Goal: Transaction & Acquisition: Purchase product/service

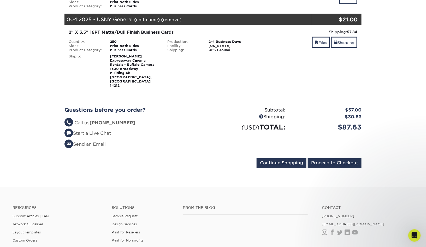
scroll to position [260, 0]
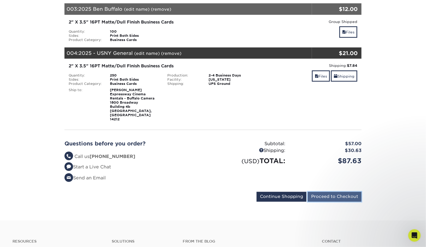
click at [344, 192] on input "Proceed to Checkout" at bounding box center [335, 197] width 54 height 10
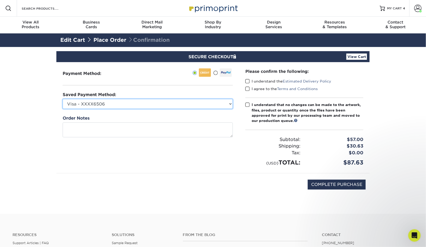
click at [177, 104] on select "Visa - XXXX6506 Visa - XXXX8173 American Express - XXXX1361 New Credit Card" at bounding box center [148, 104] width 170 height 10
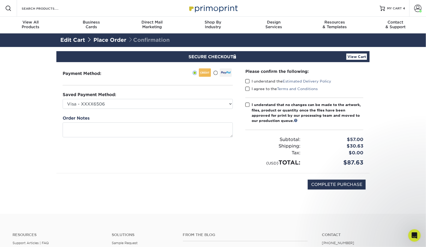
click at [105, 40] on link "Place Order" at bounding box center [110, 40] width 33 height 6
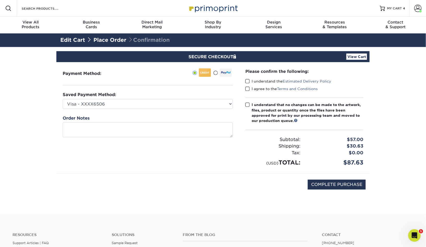
click at [73, 41] on link "Edit Cart" at bounding box center [72, 40] width 25 height 6
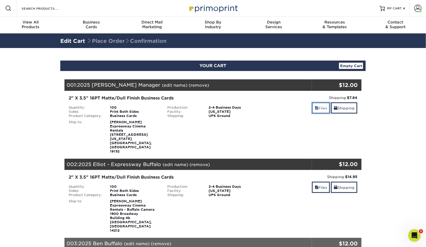
click at [319, 107] on link "Files" at bounding box center [321, 107] width 18 height 11
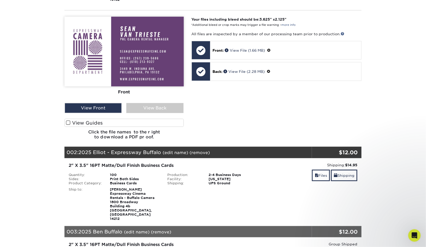
scroll to position [136, 0]
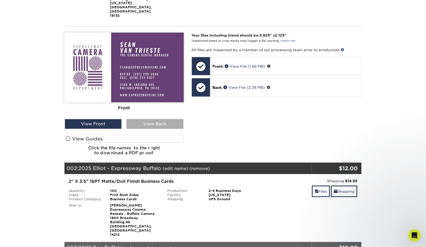
click at [155, 119] on div "View Back" at bounding box center [154, 124] width 57 height 10
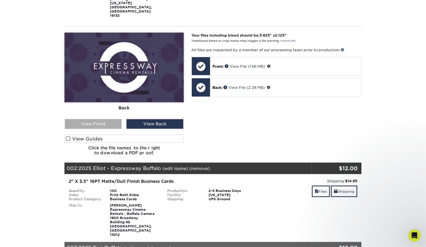
click at [95, 119] on div "View Front" at bounding box center [93, 124] width 57 height 10
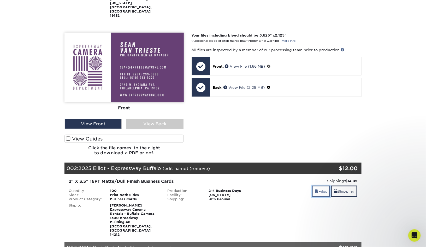
click at [319, 186] on link "Files" at bounding box center [321, 191] width 18 height 11
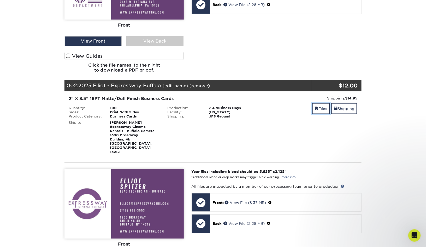
scroll to position [328, 0]
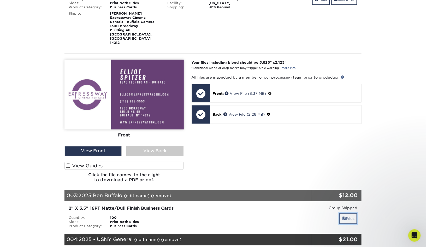
click at [343, 217] on span at bounding box center [344, 219] width 4 height 4
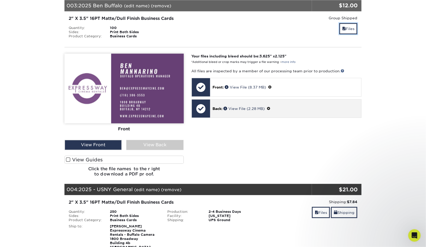
scroll to position [597, 0]
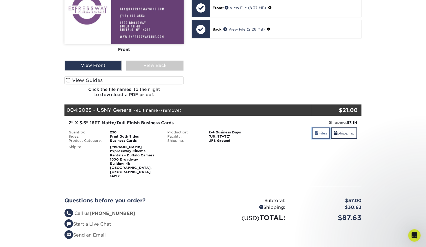
click at [323, 127] on link "Files" at bounding box center [321, 132] width 18 height 11
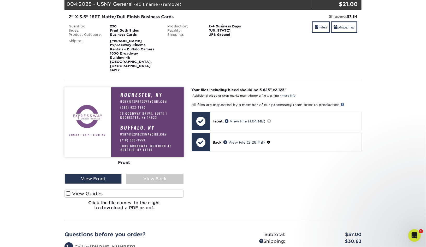
scroll to position [863, 0]
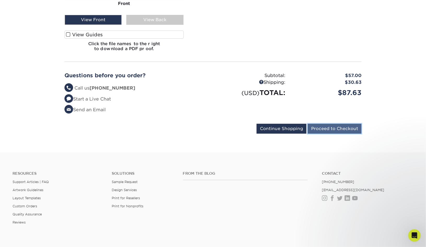
click at [328, 124] on input "Proceed to Checkout" at bounding box center [335, 129] width 54 height 10
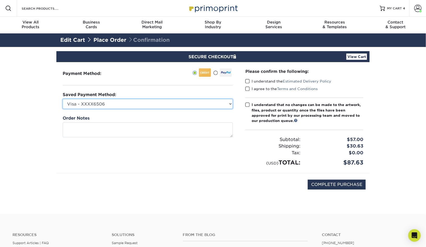
click at [144, 106] on select "Visa - XXXX6506 Visa - XXXX8173 American Express - XXXX1361 New Credit Card" at bounding box center [148, 104] width 170 height 10
select select
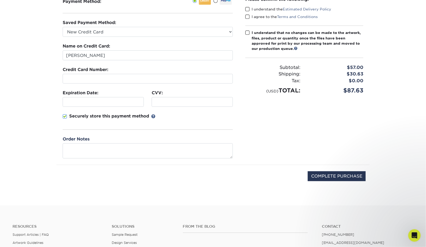
scroll to position [9, 0]
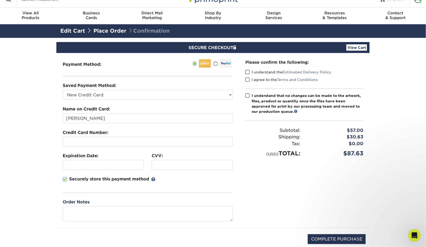
click at [248, 72] on span at bounding box center [248, 72] width 4 height 5
click at [0, 0] on input "I understand the Estimated Delivery Policy" at bounding box center [0, 0] width 0 height 0
click at [247, 78] on span at bounding box center [248, 79] width 4 height 5
click at [0, 0] on input "I agree to the Terms and Conditions" at bounding box center [0, 0] width 0 height 0
click at [247, 95] on span at bounding box center [248, 95] width 4 height 5
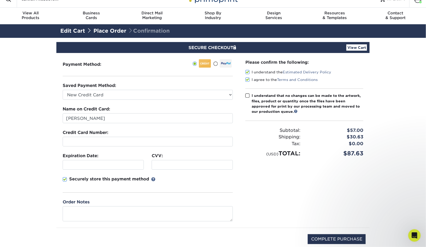
click at [0, 0] on input "I understand that no changes can be made to the artwork, files, product or quan…" at bounding box center [0, 0] width 0 height 0
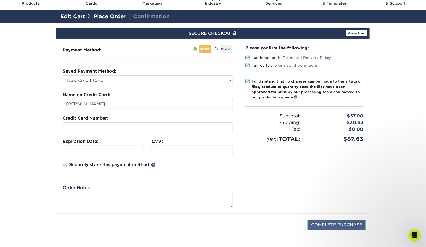
scroll to position [37, 0]
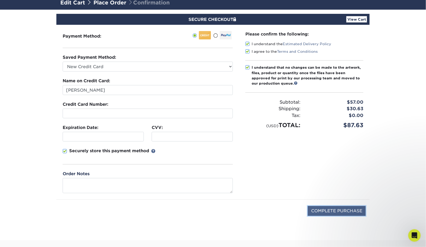
click at [332, 211] on input "COMPLETE PURCHASE" at bounding box center [337, 211] width 58 height 10
type input "PROCESSING, PLEASE WAIT..."
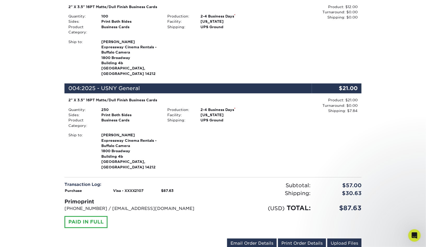
scroll to position [371, 0]
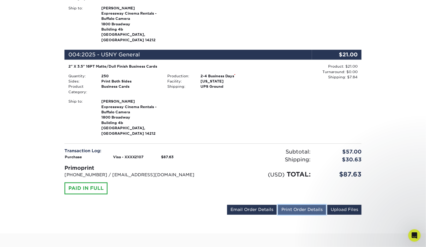
click at [298, 205] on link "Print Order Details" at bounding box center [302, 210] width 48 height 10
